Goal: Find specific page/section: Find specific page/section

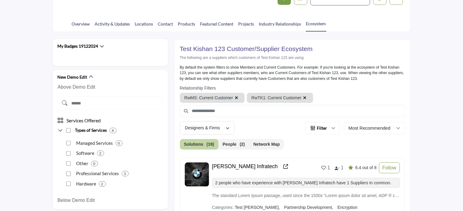
scroll to position [44, 0]
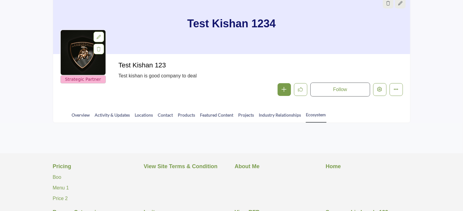
scroll to position [44, 0]
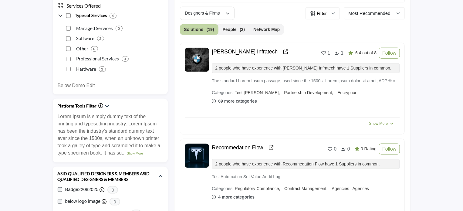
scroll to position [214, 0]
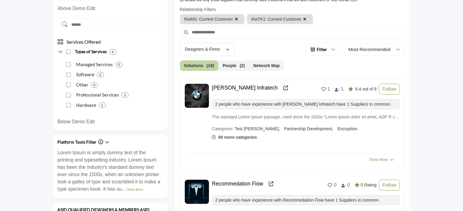
click at [257, 62] on button "Network Map" at bounding box center [266, 65] width 35 height 11
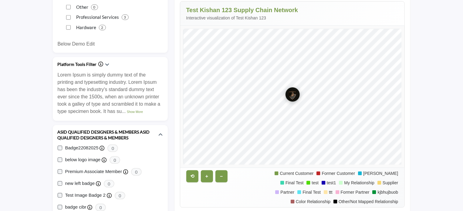
scroll to position [257, 0]
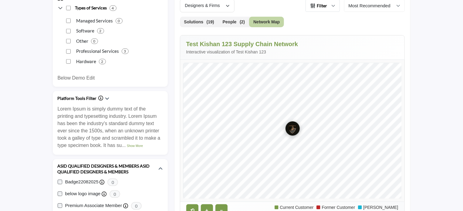
click at [328, 4] on button "Filter" at bounding box center [323, 6] width 34 height 12
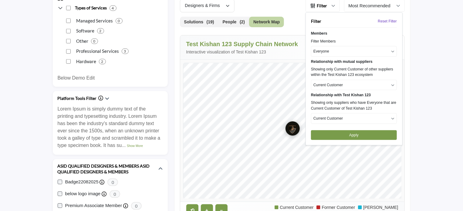
click at [325, 84] on p "Current Customer" at bounding box center [328, 84] width 29 height 5
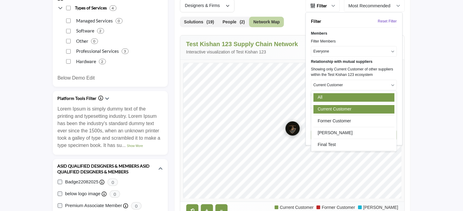
click at [325, 95] on link "All" at bounding box center [354, 97] width 81 height 9
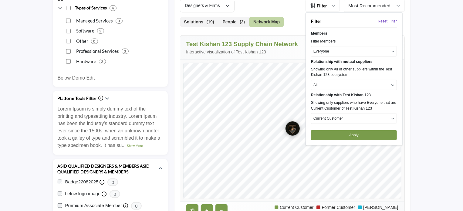
click at [332, 116] on p "Current Customer" at bounding box center [328, 118] width 29 height 5
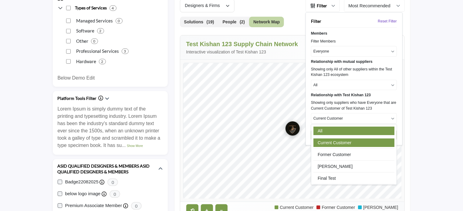
click at [327, 127] on link "All" at bounding box center [354, 131] width 81 height 9
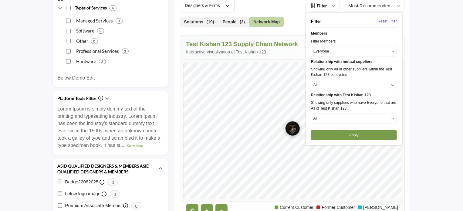
click at [350, 135] on button "Apply" at bounding box center [354, 135] width 86 height 10
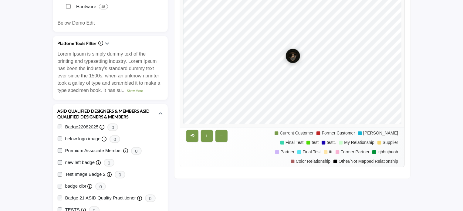
scroll to position [315, 0]
